Goal: Information Seeking & Learning: Learn about a topic

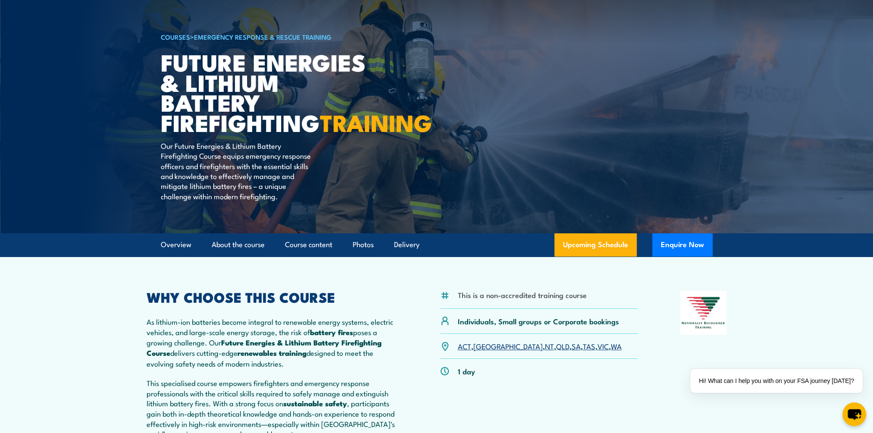
scroll to position [86, 0]
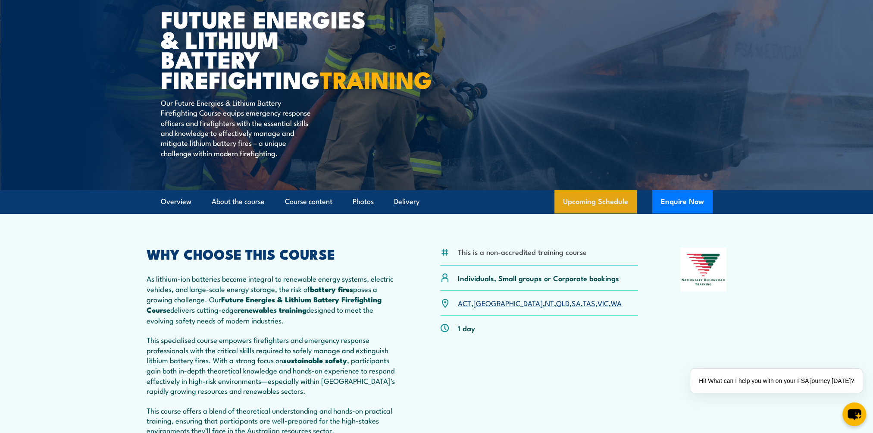
click at [609, 213] on link "Upcoming Schedule" at bounding box center [595, 201] width 82 height 23
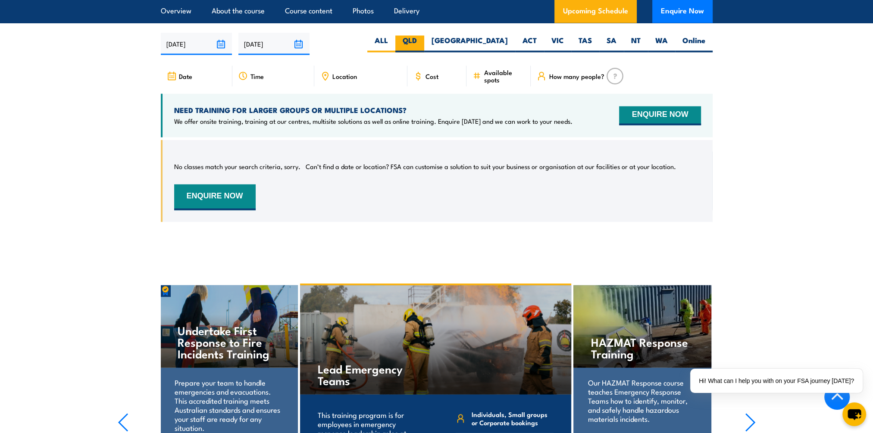
click at [424, 46] on label "QLD" at bounding box center [409, 43] width 29 height 17
click at [422, 41] on input "QLD" at bounding box center [420, 38] width 6 height 6
radio input "true"
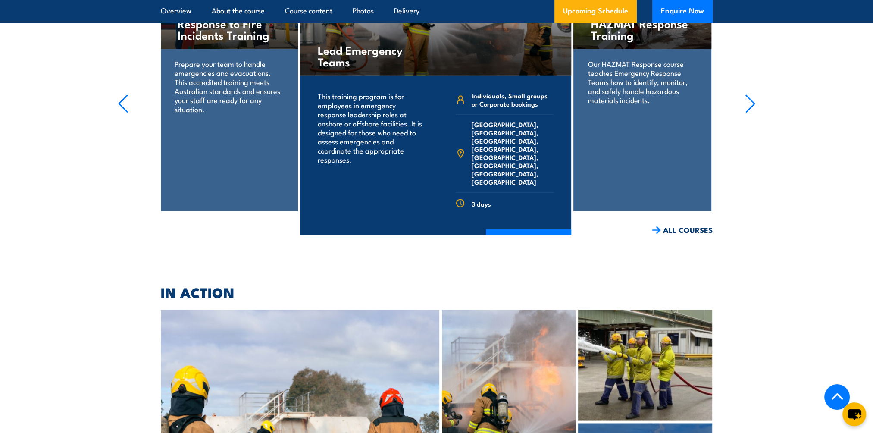
scroll to position [1907, 0]
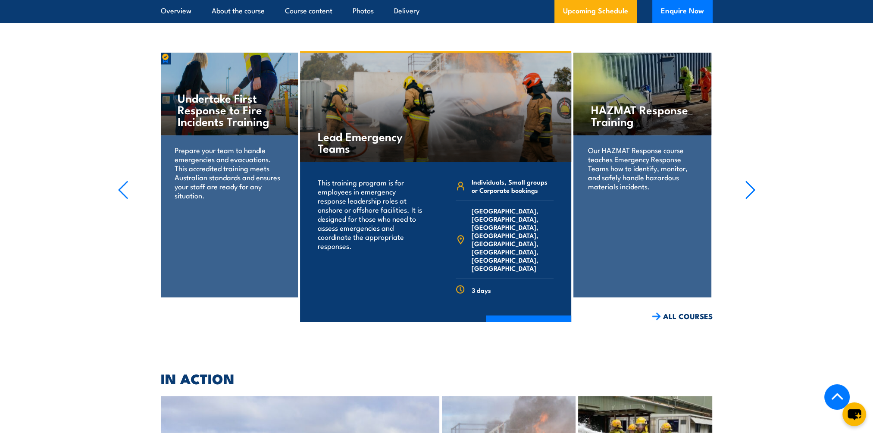
click at [743, 197] on section "Fire Warden / Chief Fire Warden Training 1 day 3 hours" at bounding box center [436, 186] width 873 height 270
click at [750, 196] on icon "button" at bounding box center [750, 189] width 11 height 19
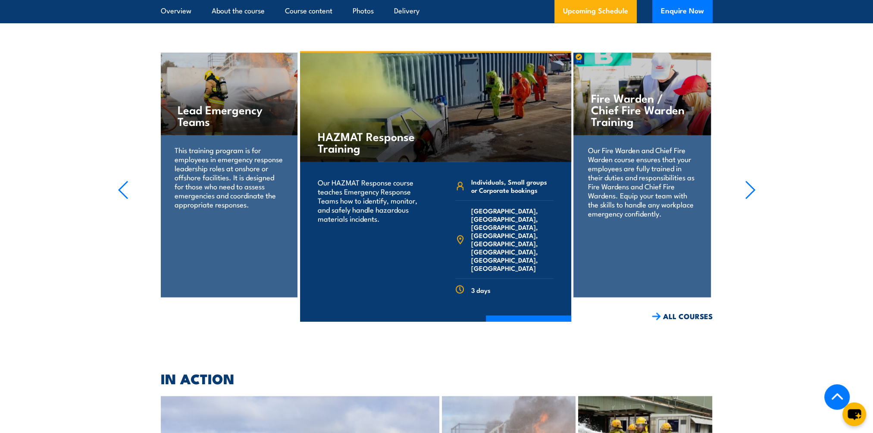
click at [748, 197] on icon "button" at bounding box center [750, 189] width 11 height 19
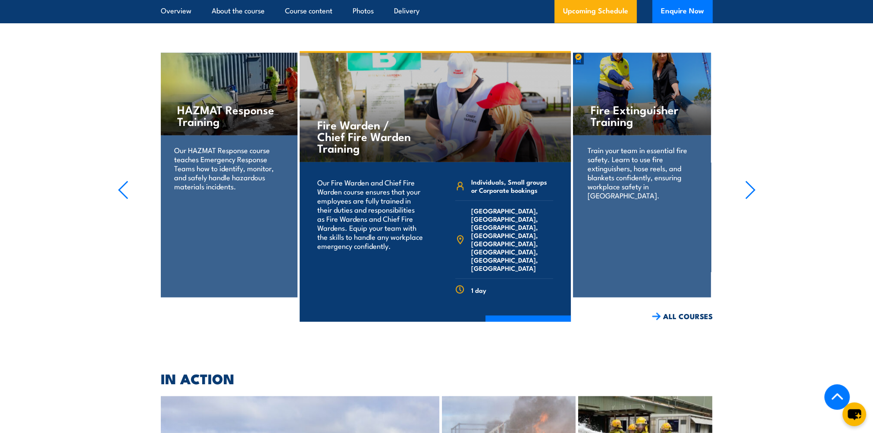
click at [748, 197] on icon "button" at bounding box center [750, 189] width 11 height 19
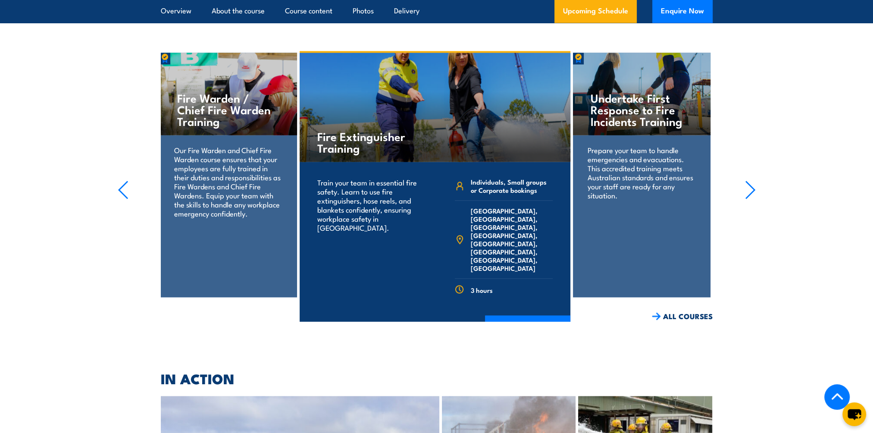
click at [748, 197] on icon "button" at bounding box center [750, 189] width 11 height 19
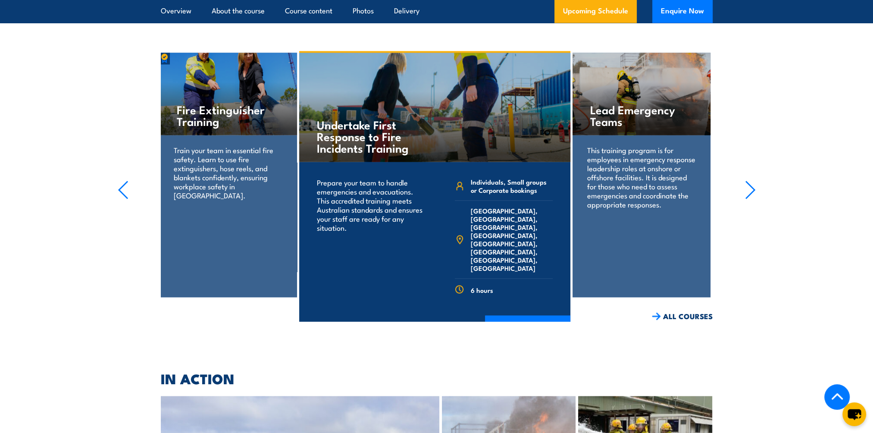
click at [748, 197] on icon "button" at bounding box center [750, 189] width 11 height 19
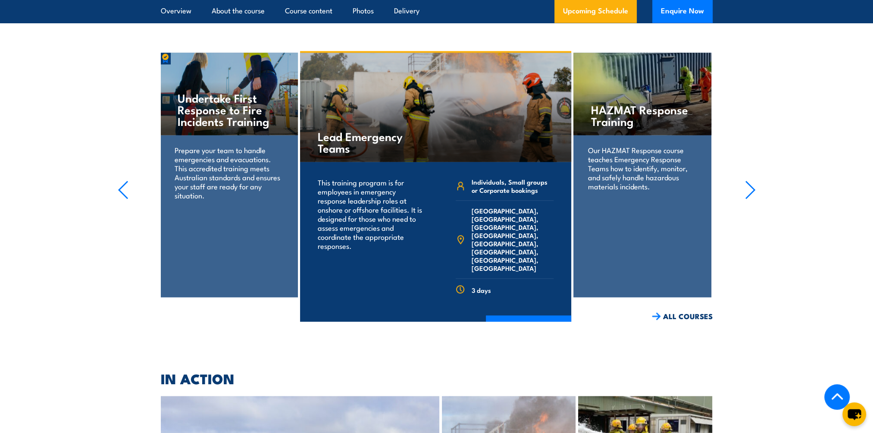
click at [748, 197] on icon "button" at bounding box center [750, 189] width 11 height 19
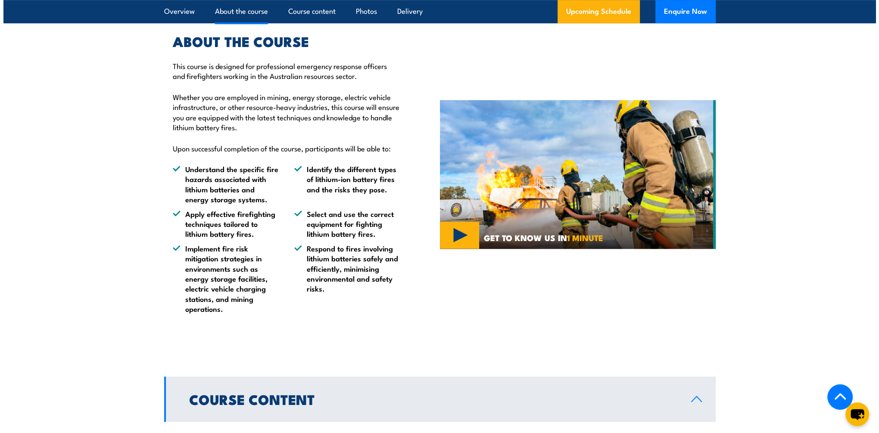
scroll to position [570, 0]
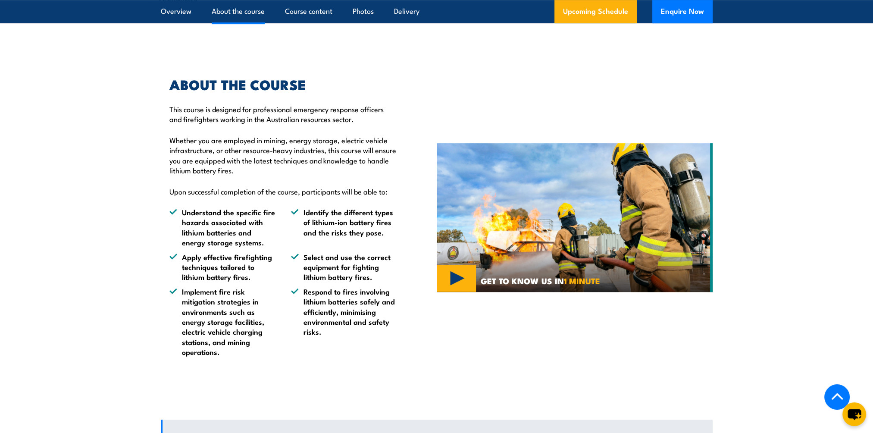
click at [458, 292] on img at bounding box center [575, 217] width 276 height 149
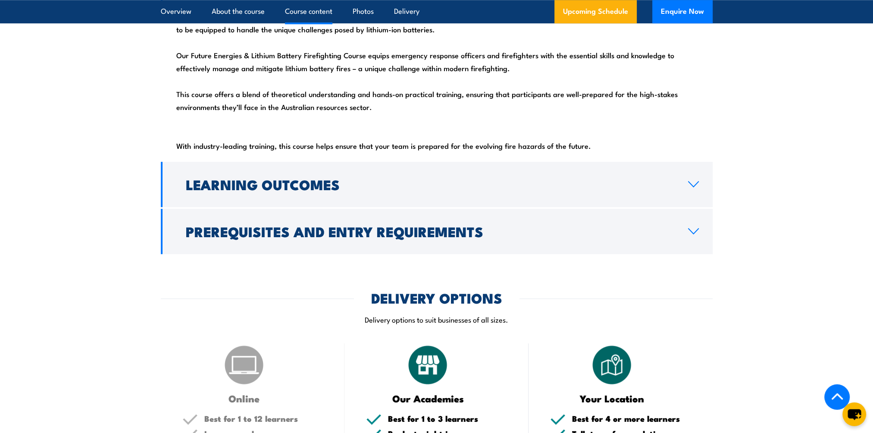
scroll to position [990, 0]
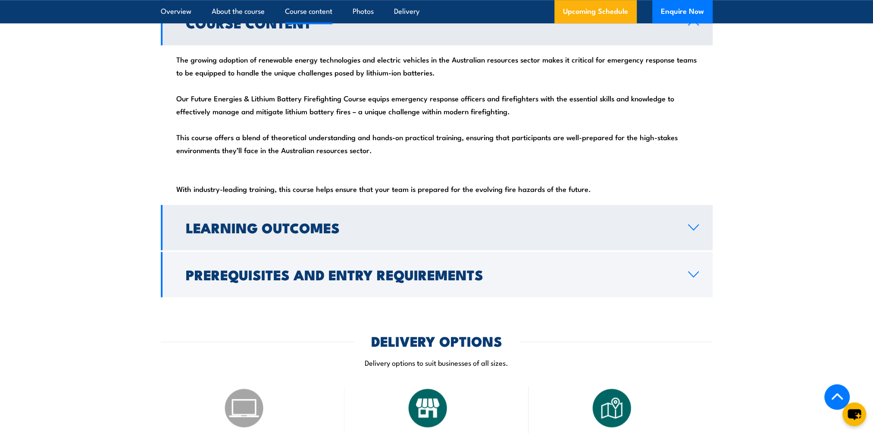
click at [641, 233] on h2 "Learning Outcomes" at bounding box center [430, 227] width 488 height 12
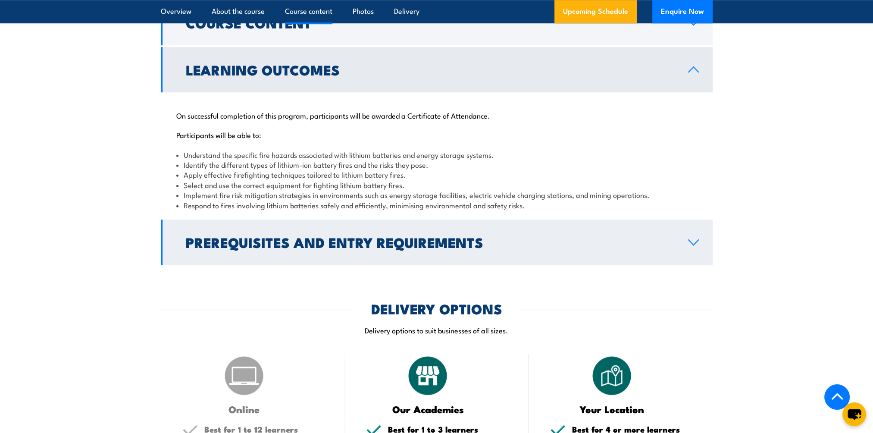
click at [640, 252] on link "Prerequisites and Entry Requirements" at bounding box center [437, 241] width 552 height 45
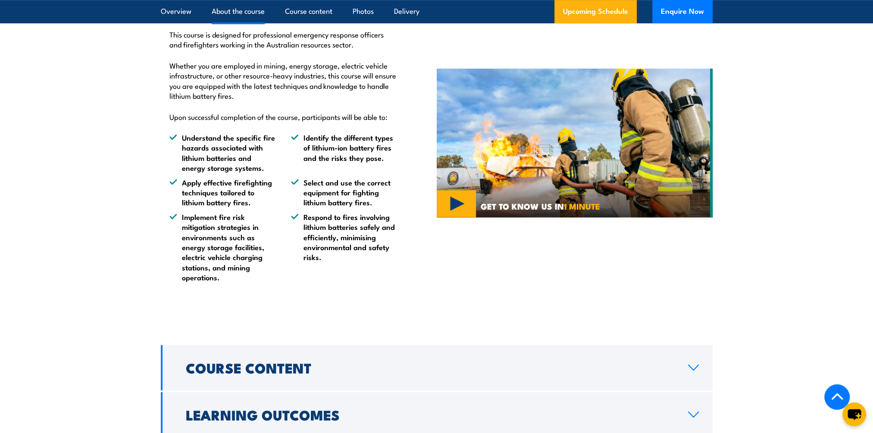
scroll to position [817, 0]
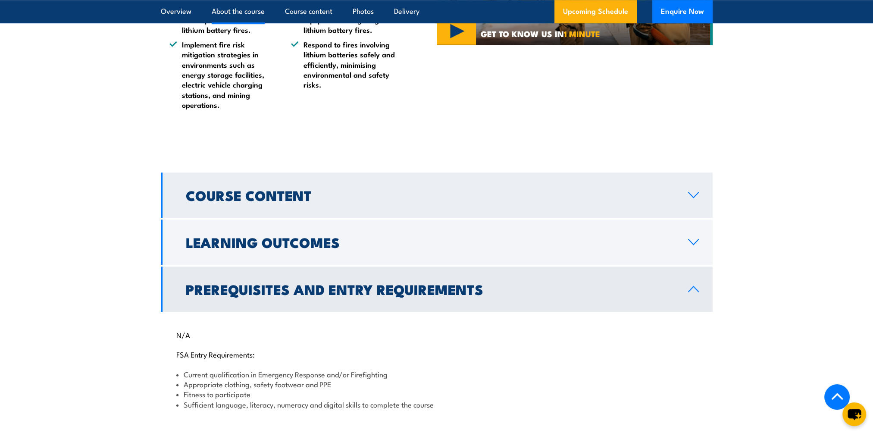
click at [579, 205] on link "Course Content" at bounding box center [437, 194] width 552 height 45
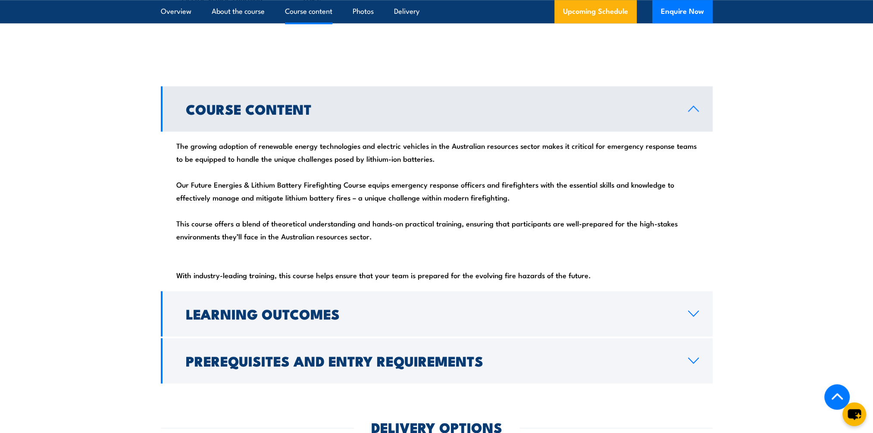
scroll to position [1033, 0]
